Goal: Information Seeking & Learning: Learn about a topic

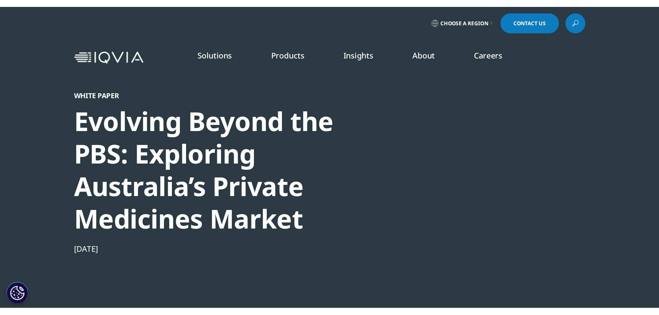
scroll to position [75, 408]
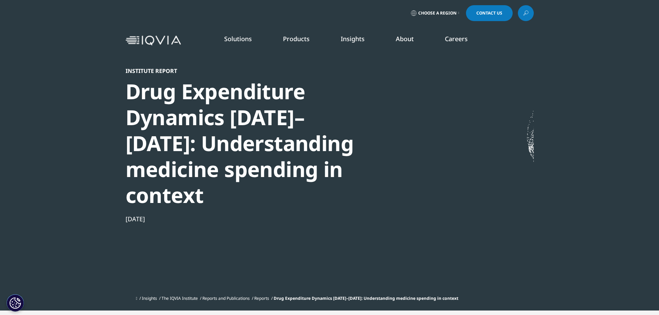
scroll to position [390, 408]
